Goal: Information Seeking & Learning: Learn about a topic

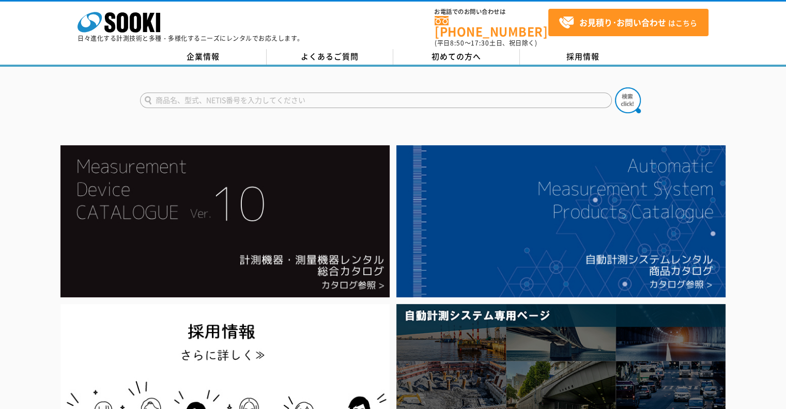
click at [256, 93] on input "text" at bounding box center [376, 101] width 472 height 16
type input "PAL"
click at [615, 87] on button at bounding box center [628, 100] width 26 height 26
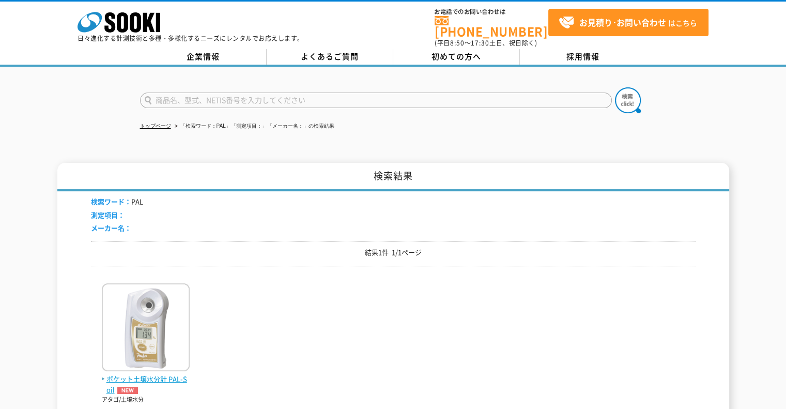
click at [147, 339] on img at bounding box center [146, 328] width 88 height 90
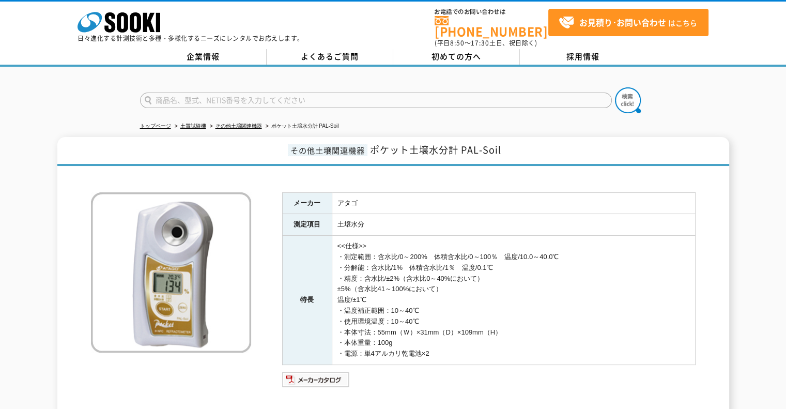
click at [186, 261] on img at bounding box center [171, 272] width 160 height 160
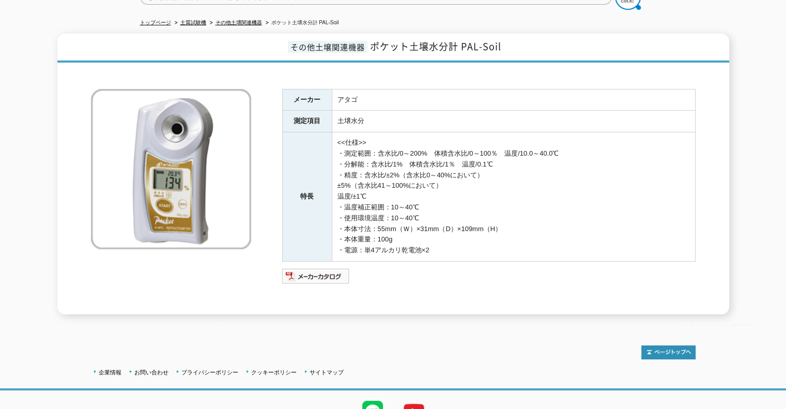
scroll to position [148, 0]
